Goal: Navigation & Orientation: Find specific page/section

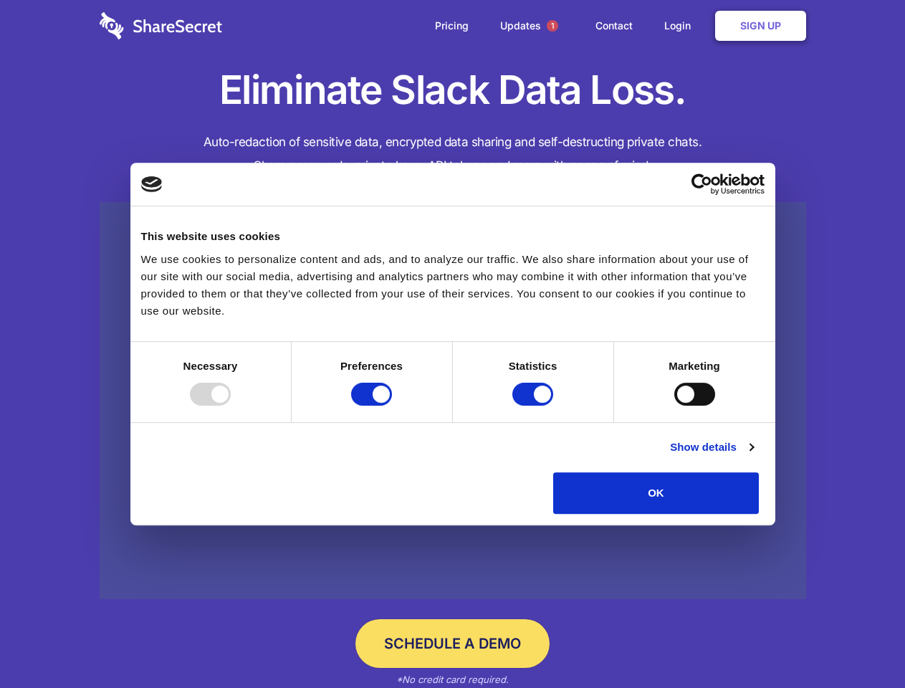
click at [231, 406] on div at bounding box center [210, 394] width 41 height 23
click at [392, 406] on input "Preferences" at bounding box center [371, 394] width 41 height 23
checkbox input "false"
click at [534, 406] on input "Statistics" at bounding box center [532, 394] width 41 height 23
checkbox input "false"
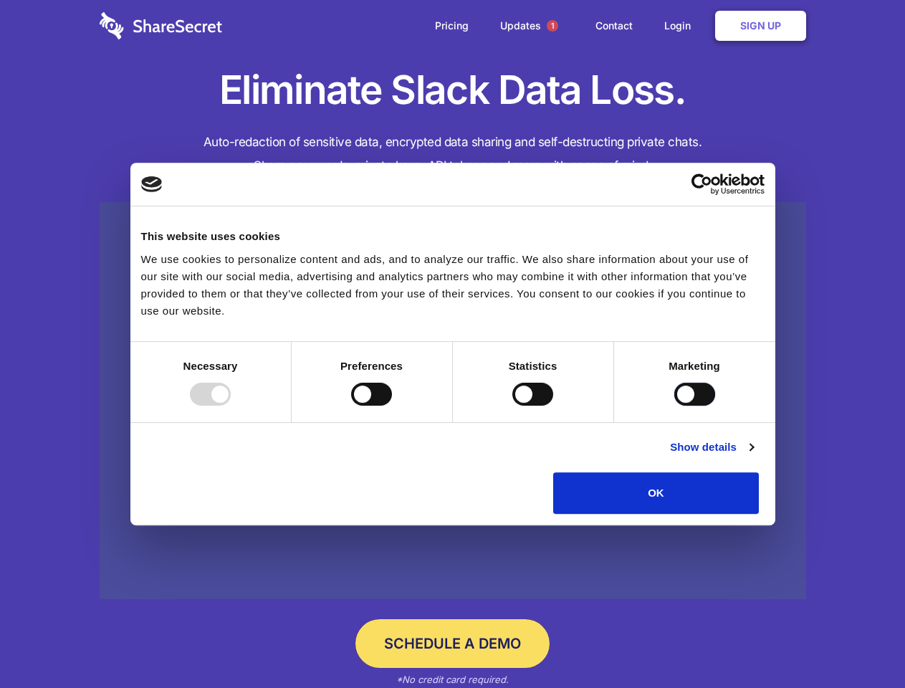
click at [674, 406] on input "Marketing" at bounding box center [694, 394] width 41 height 23
checkbox input "true"
click at [753, 456] on link "Show details" at bounding box center [711, 446] width 83 height 17
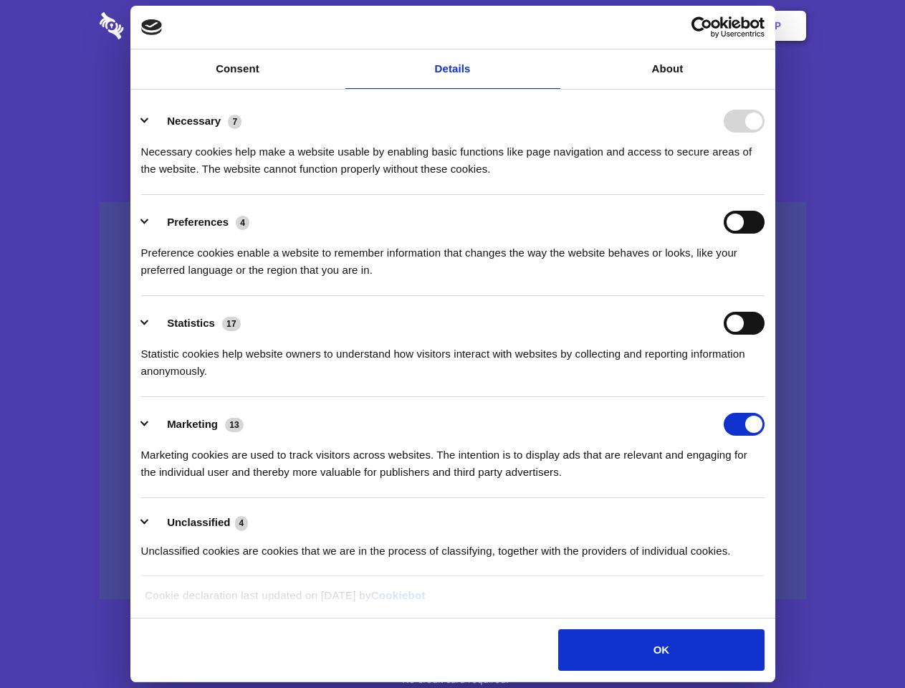
click at [764, 195] on li "Necessary 7 Necessary cookies help make a website usable by enabling basic func…" at bounding box center [452, 144] width 623 height 101
click at [552, 26] on span "1" at bounding box center [552, 25] width 11 height 11
